Goal: Transaction & Acquisition: Purchase product/service

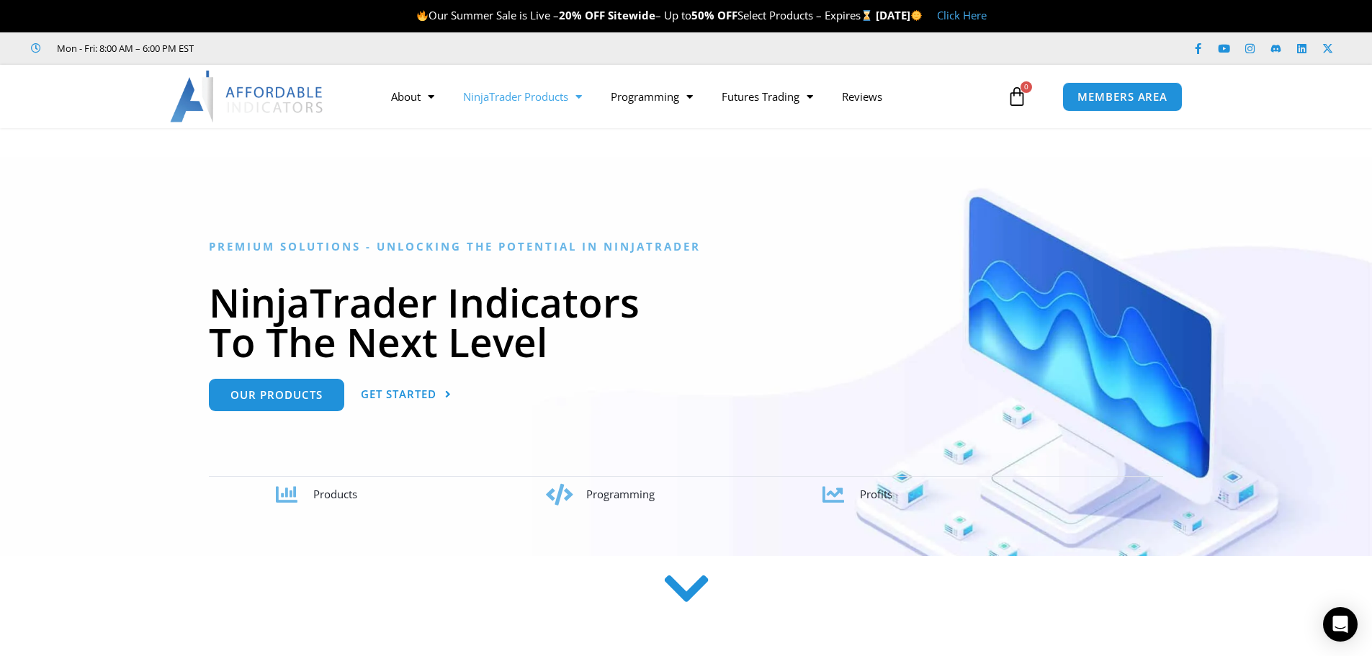
click at [577, 102] on span "Menu" at bounding box center [575, 96] width 14 height 25
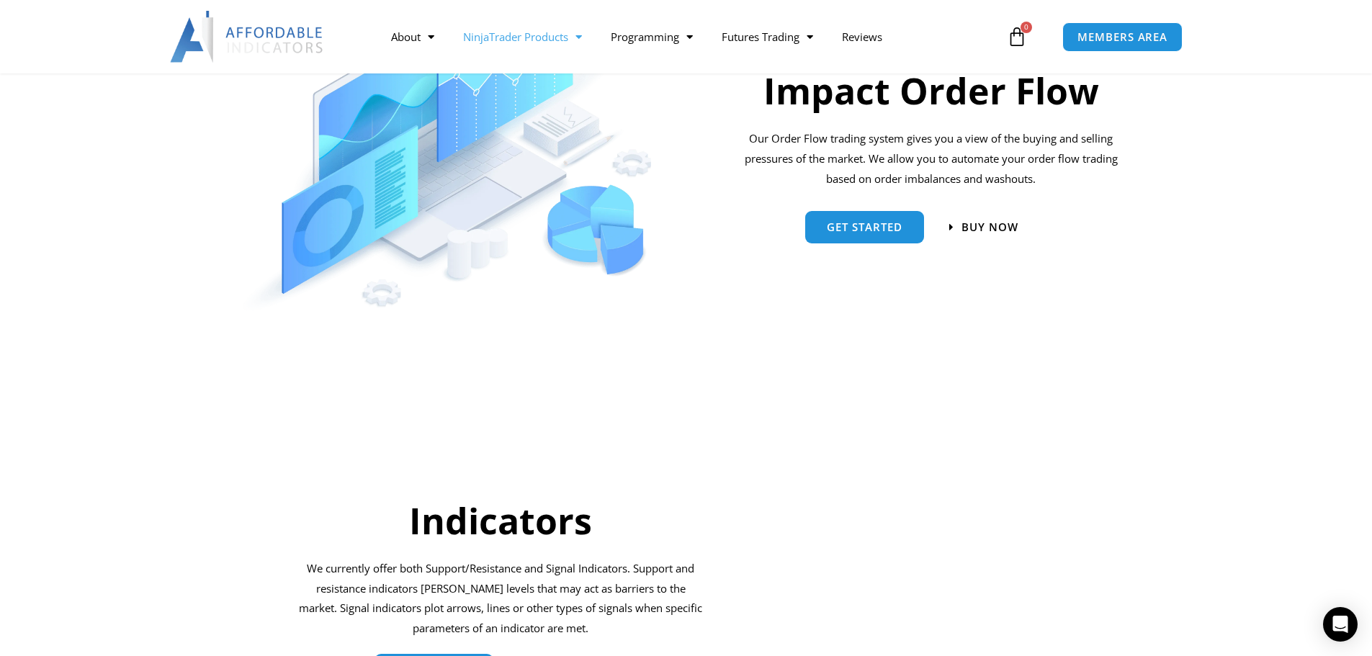
scroll to position [1722, 0]
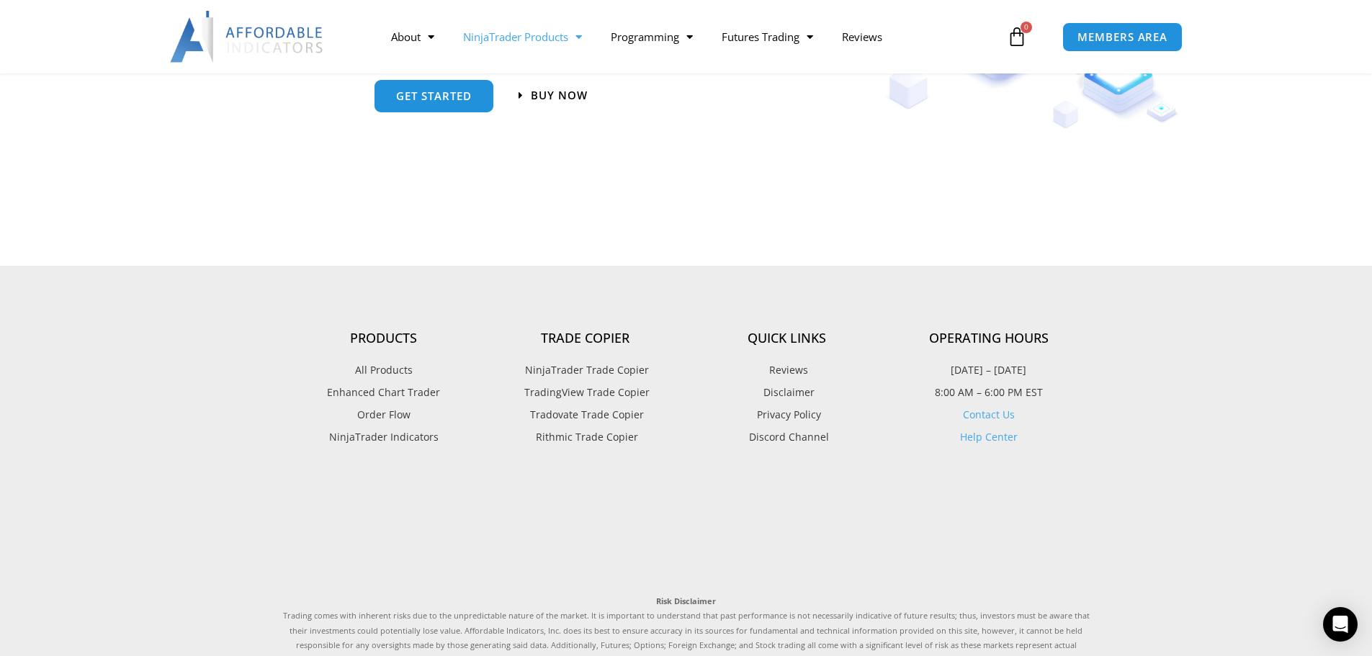
click at [627, 372] on span "NinjaTrader Trade Copier" at bounding box center [584, 370] width 127 height 19
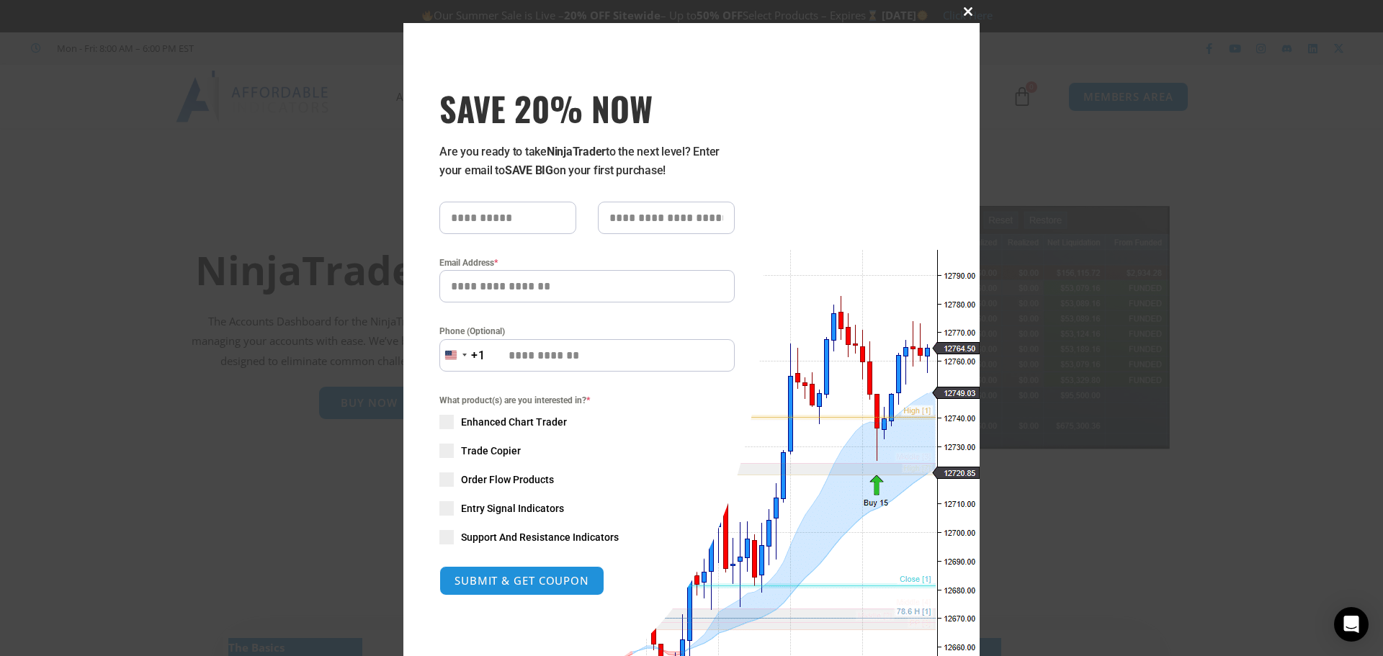
click at [956, 14] on span at bounding box center [967, 11] width 23 height 9
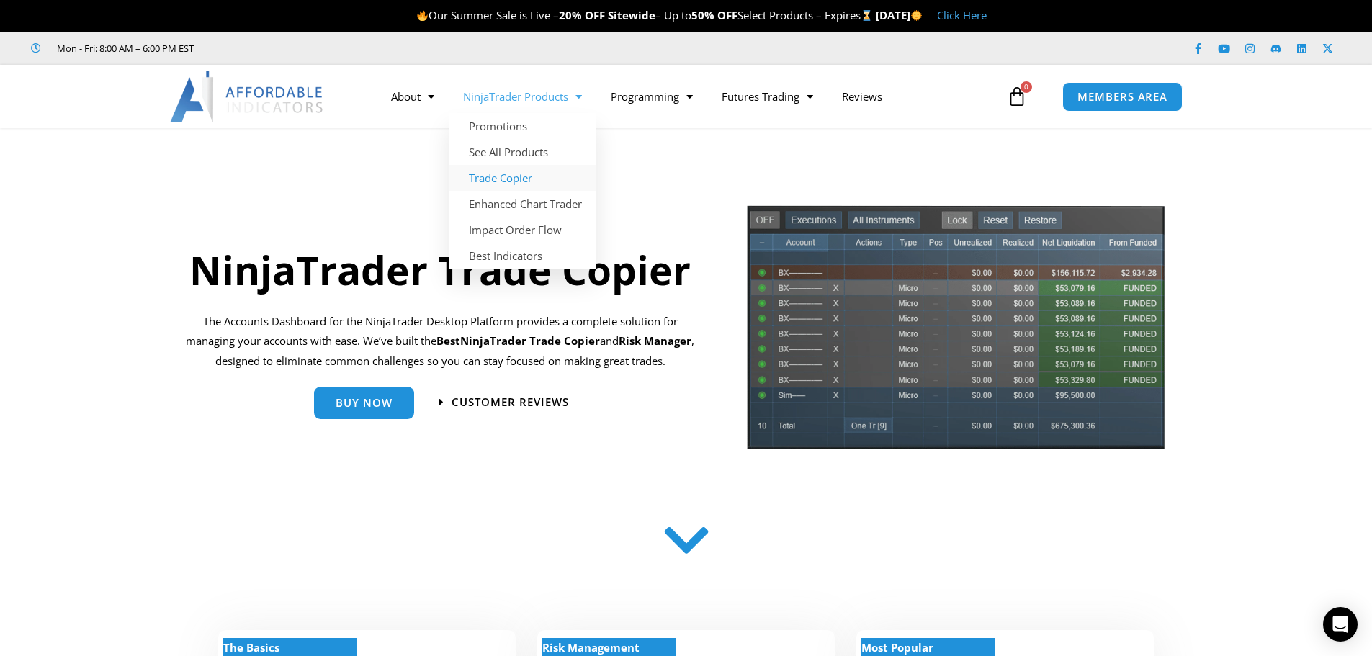
click at [504, 178] on link "Trade Copier" at bounding box center [523, 178] width 148 height 26
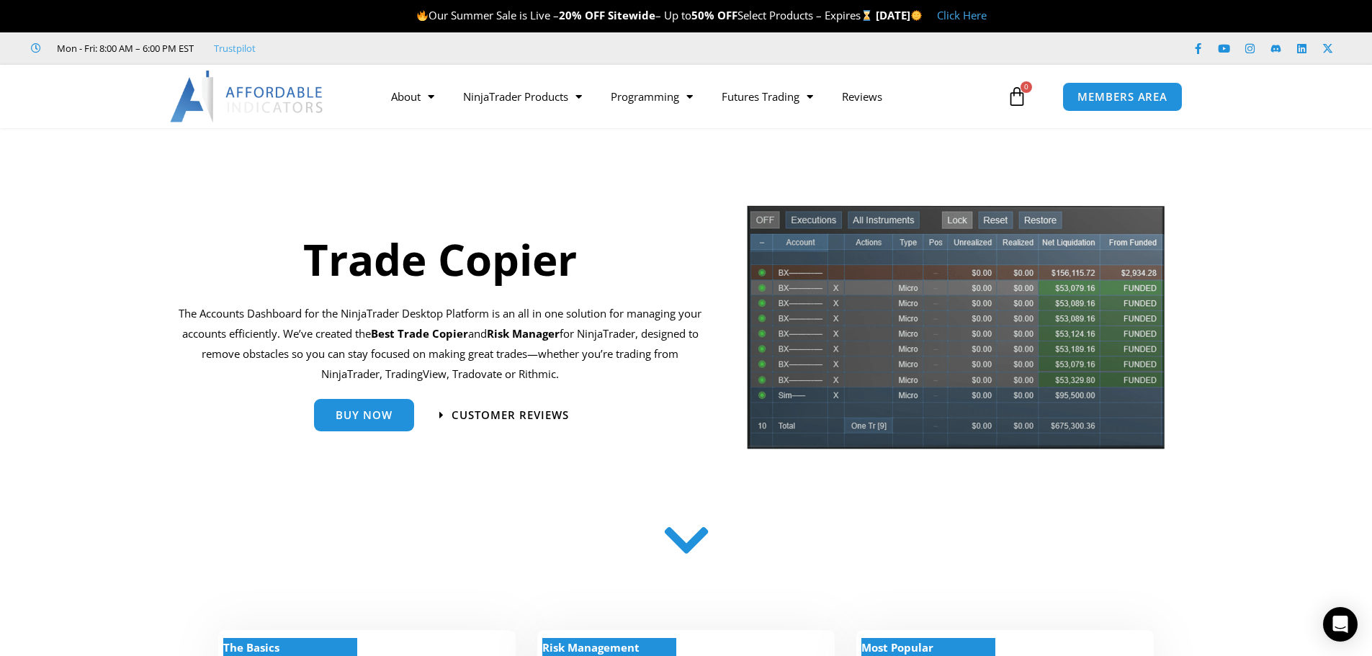
click at [438, 413] on div "Customer Reviews" at bounding box center [499, 416] width 140 height 20
click at [370, 397] on link "Buy Now" at bounding box center [364, 409] width 100 height 32
